Goal: Navigation & Orientation: Find specific page/section

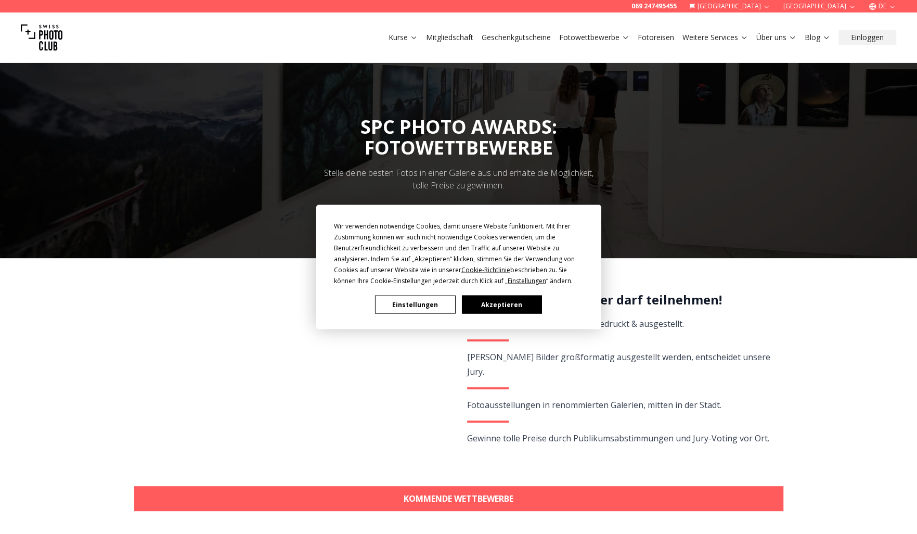
click at [501, 304] on button "Akzeptieren" at bounding box center [501, 304] width 80 height 18
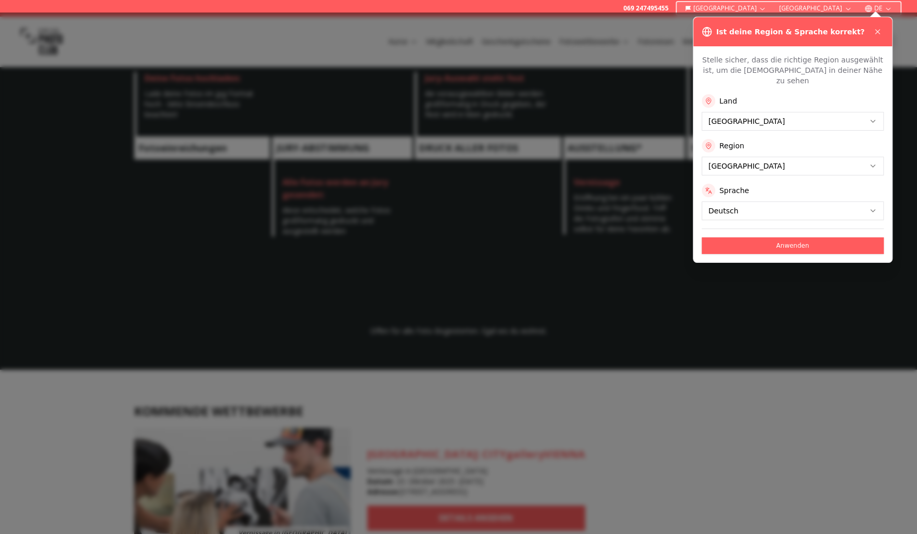
scroll to position [832, 0]
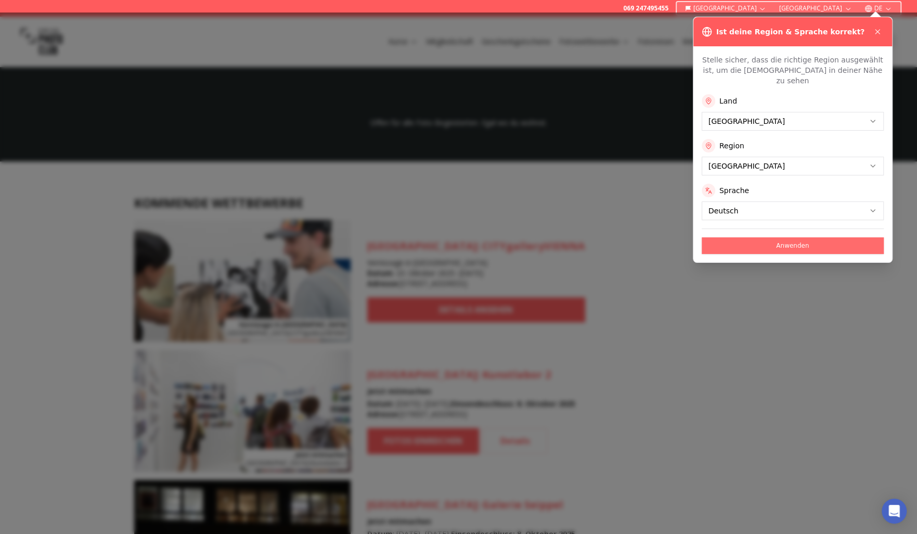
click at [803, 237] on button "Anwenden" at bounding box center [792, 245] width 182 height 17
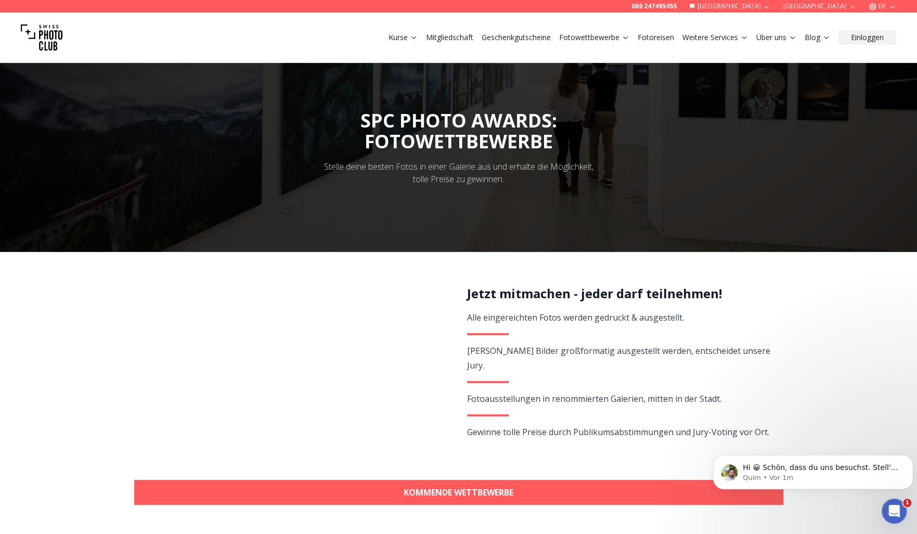
scroll to position [0, 0]
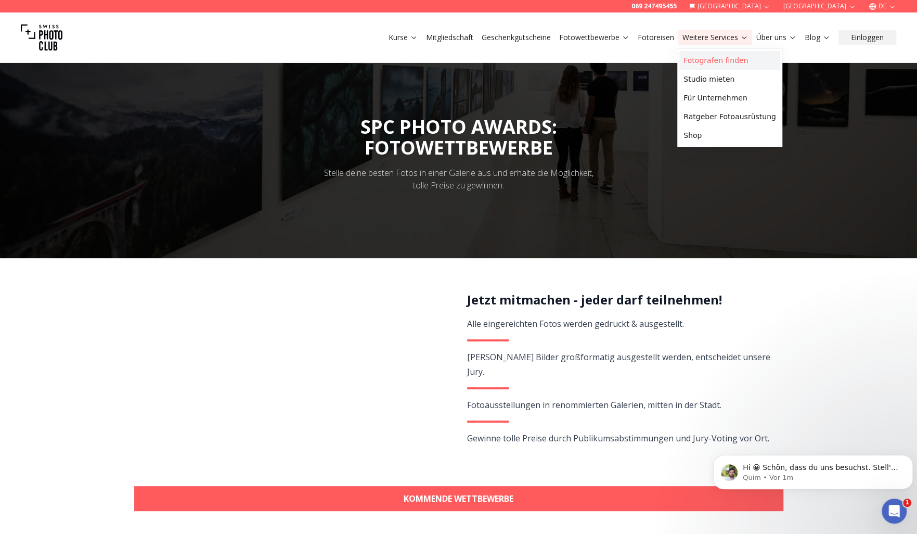
click at [707, 68] on link "Fotografen finden" at bounding box center [729, 60] width 101 height 19
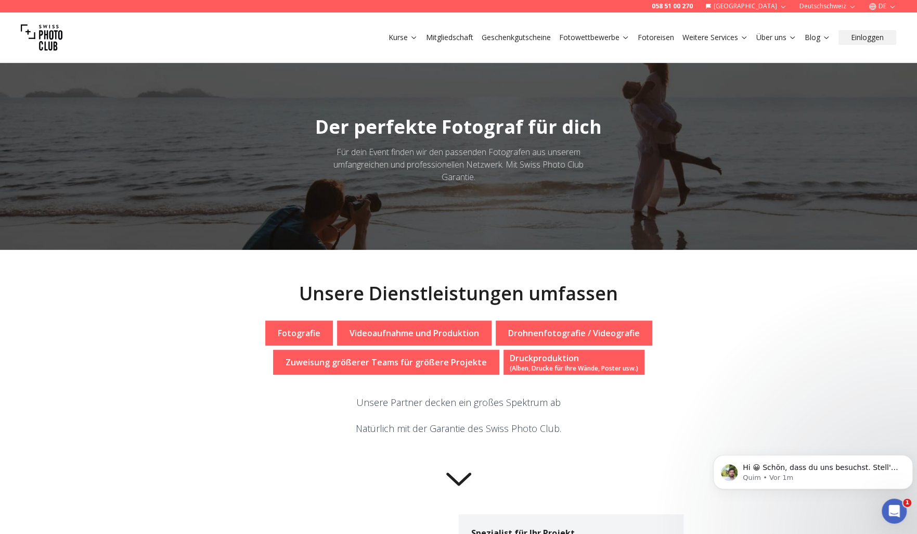
click at [293, 333] on p "Fotografie" at bounding box center [299, 333] width 43 height 12
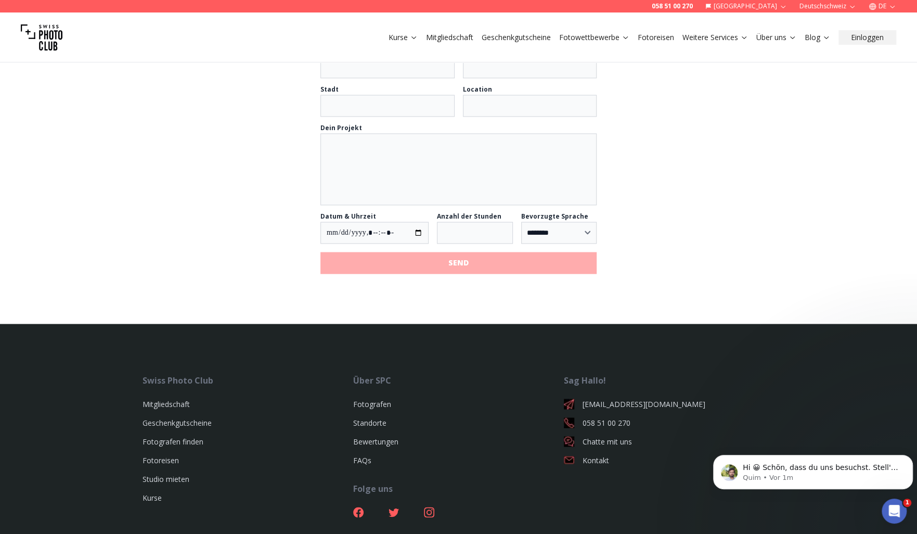
scroll to position [1124, 0]
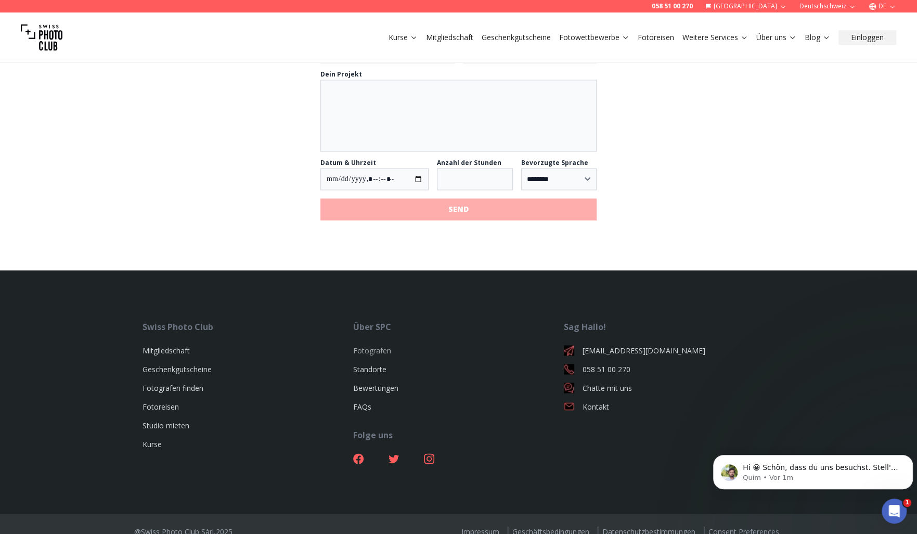
click at [373, 345] on link "Fotografen" at bounding box center [372, 350] width 38 height 10
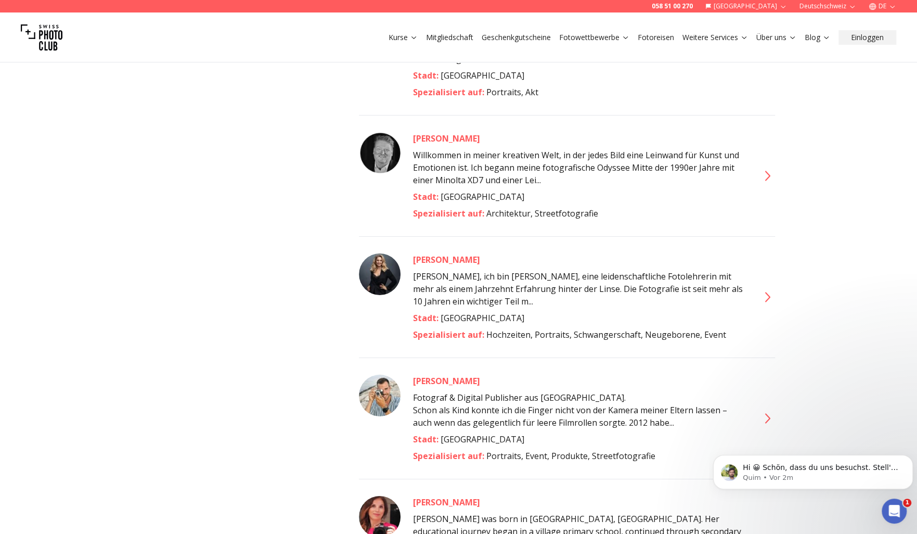
scroll to position [5200, 0]
